Goal: Task Accomplishment & Management: Manage account settings

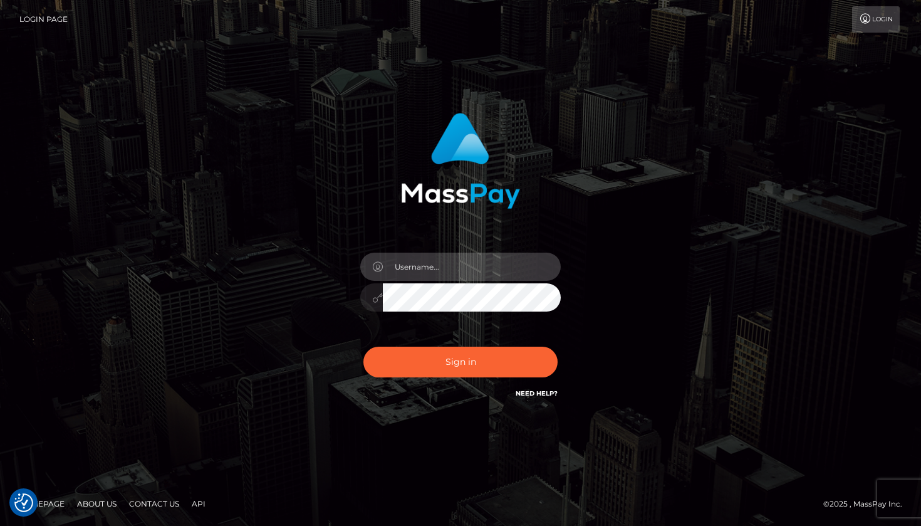
type input "[EMAIL_ADDRESS][DOMAIN_NAME]"
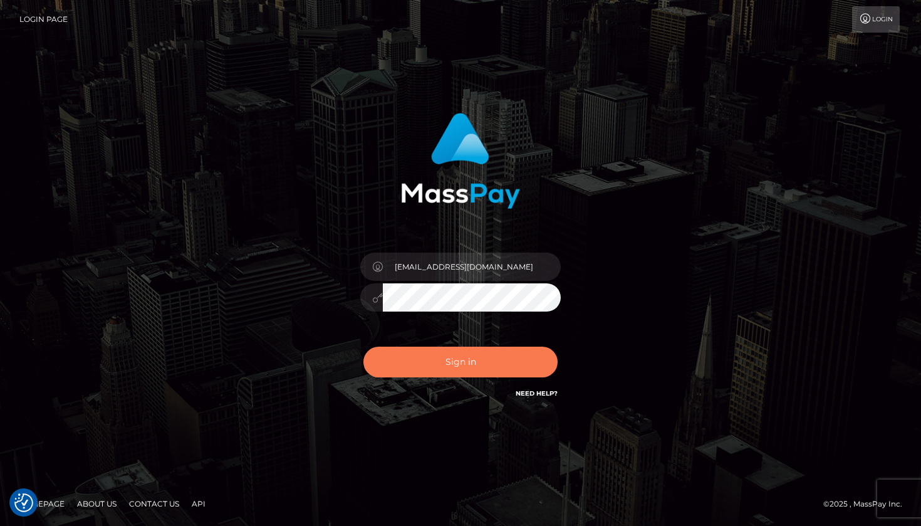
click at [456, 352] on button "Sign in" at bounding box center [460, 361] width 194 height 31
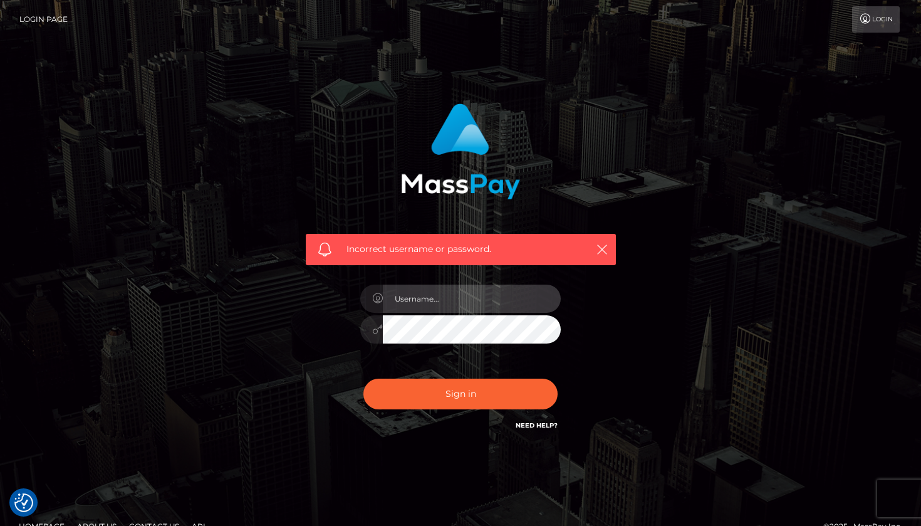
type input "[EMAIL_ADDRESS][DOMAIN_NAME]"
click at [461, 393] on button "Sign in" at bounding box center [460, 393] width 194 height 31
checkbox input "true"
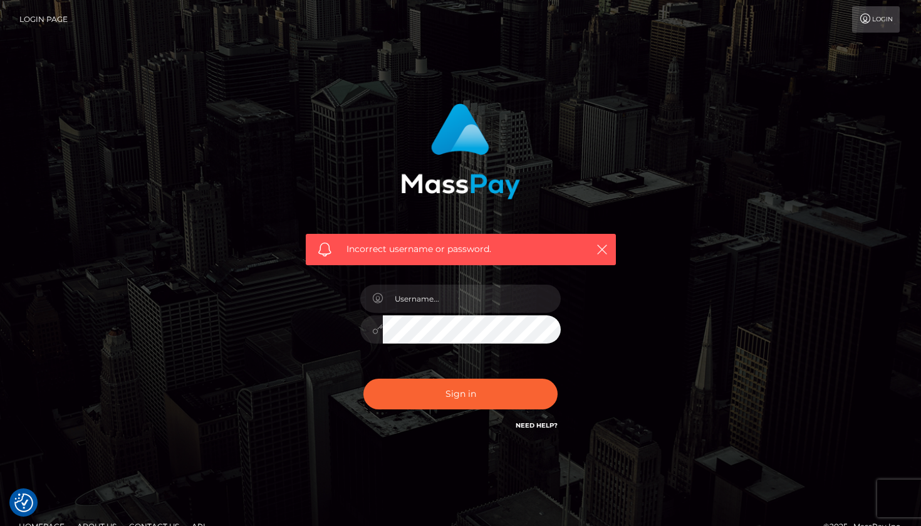
checkbox input "true"
type input "[EMAIL_ADDRESS][DOMAIN_NAME]"
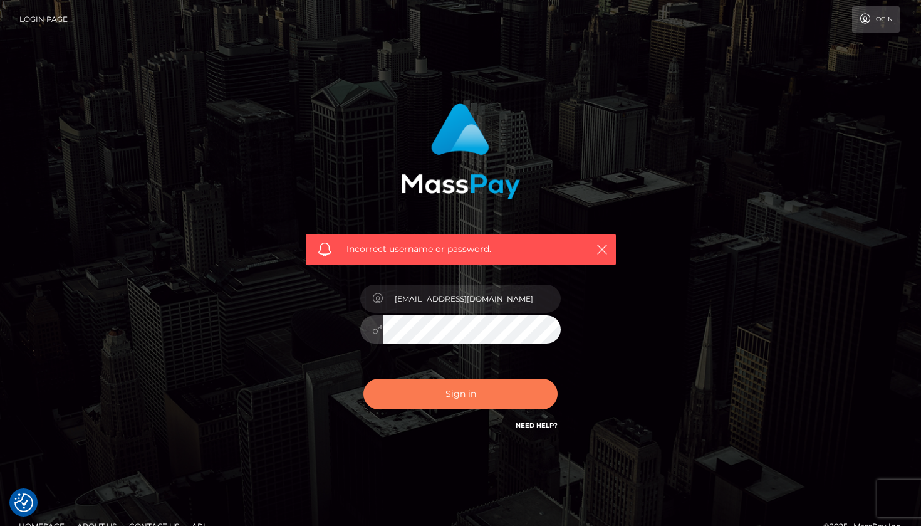
click at [511, 402] on button "Sign in" at bounding box center [460, 393] width 194 height 31
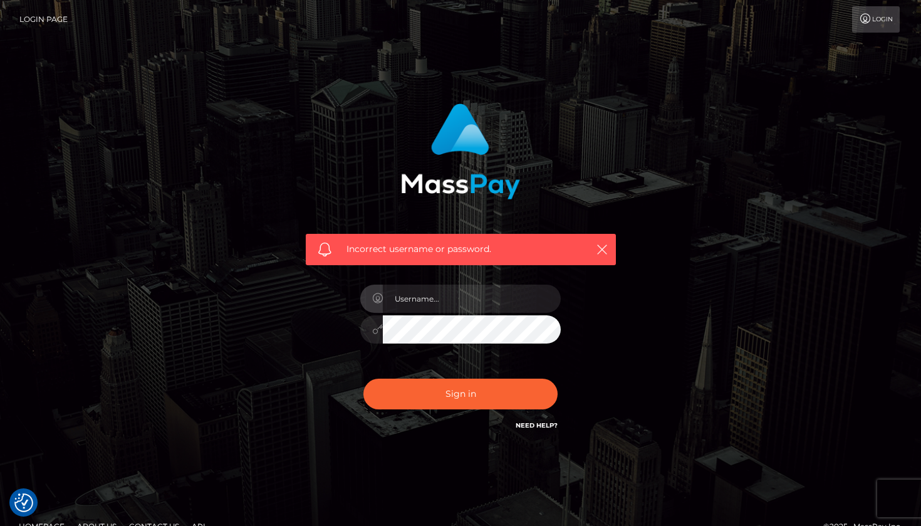
click at [541, 425] on link "Need Help?" at bounding box center [537, 425] width 42 height 8
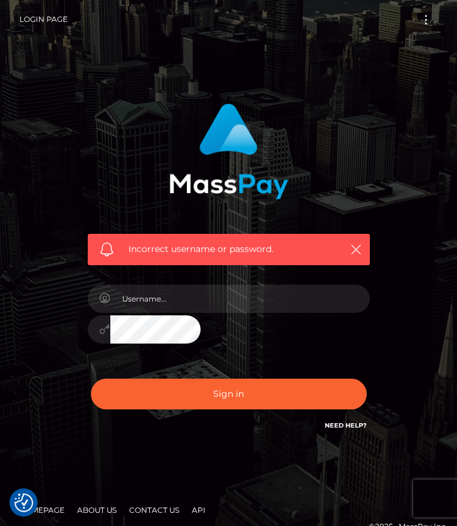
click at [356, 258] on div "Incorrect username or password." at bounding box center [229, 249] width 282 height 31
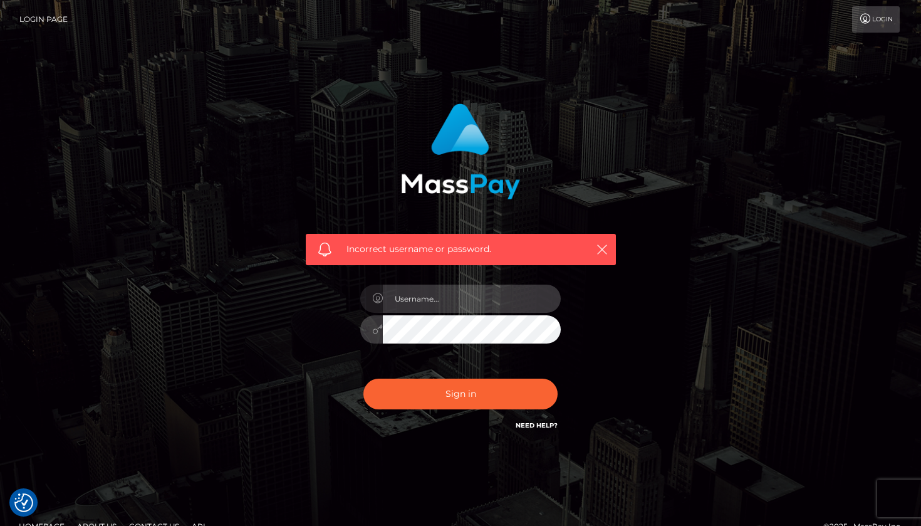
click at [439, 288] on input "text" at bounding box center [472, 298] width 178 height 28
type input "monavariyasmin@gmail.com"
click at [374, 328] on icon at bounding box center [377, 329] width 11 height 10
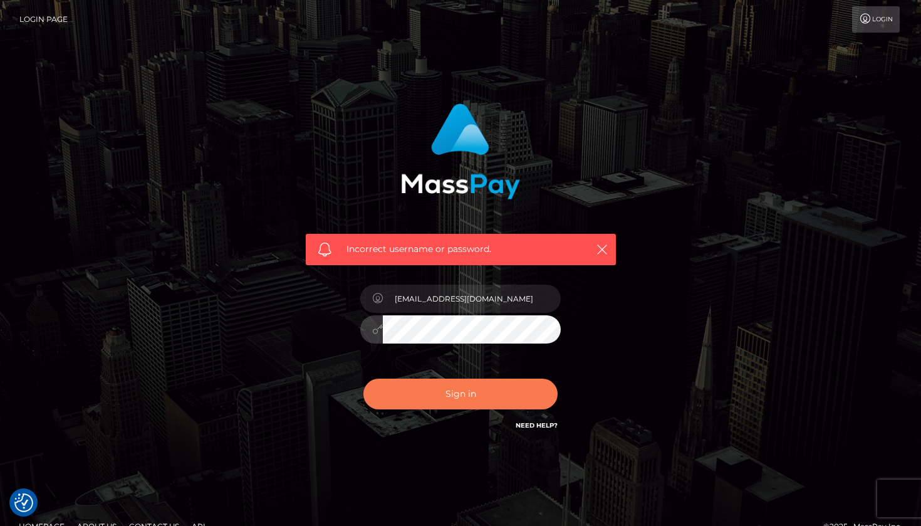
click at [497, 388] on button "Sign in" at bounding box center [460, 393] width 194 height 31
